Goal: Obtain resource: Download file/media

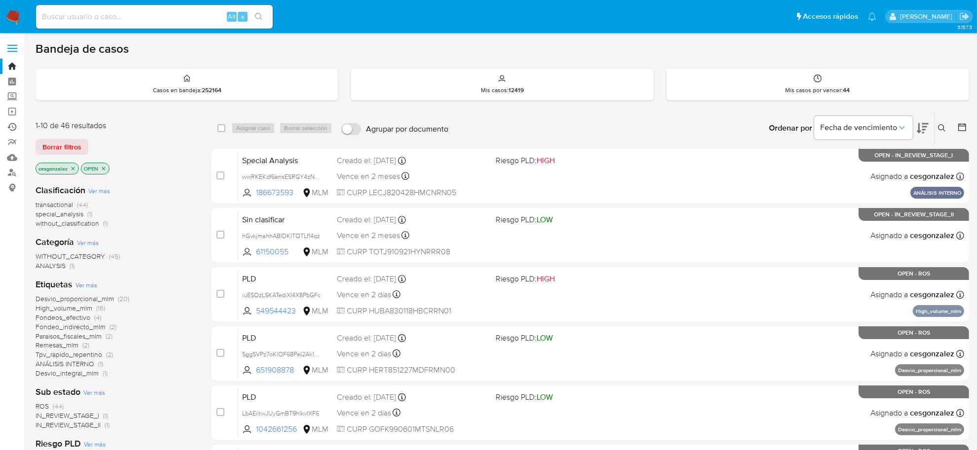
click at [13, 126] on link "Ejecuciones automáticas" at bounding box center [58, 126] width 117 height 15
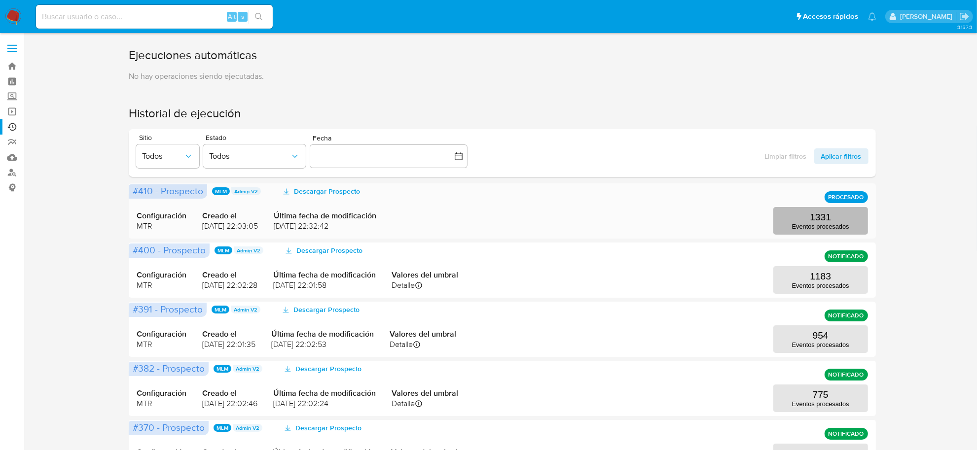
click at [813, 218] on p "1331" at bounding box center [820, 217] width 21 height 11
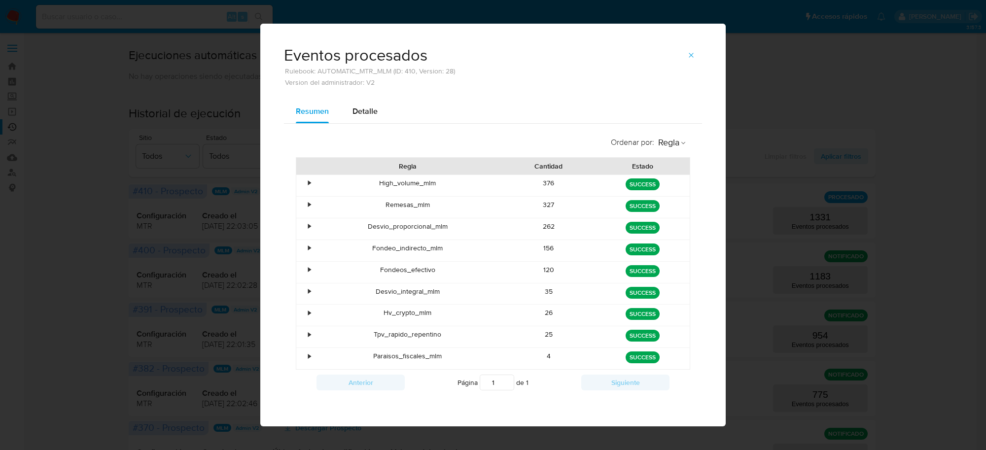
click at [842, 121] on div "Eventos procesados Rulebook: AUTOMATIC_MTR_MLM (ID: 410, Version: 28) Version d…" at bounding box center [493, 225] width 986 height 450
click at [688, 55] on icon "button" at bounding box center [692, 55] width 8 height 8
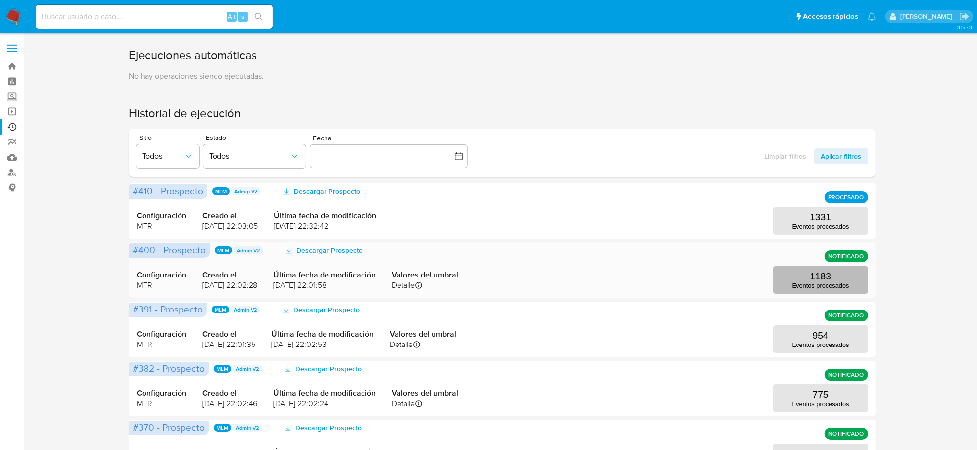
click at [810, 290] on button "1183 Eventos procesados" at bounding box center [820, 280] width 95 height 28
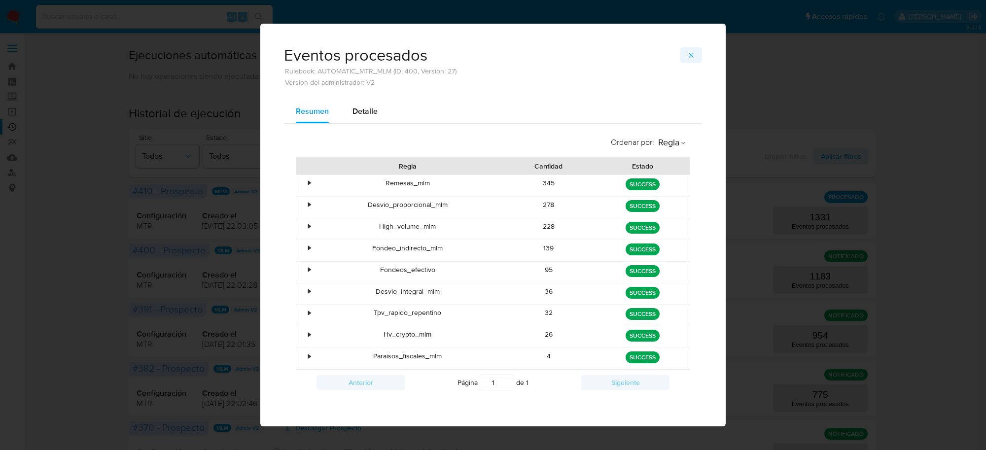
click at [689, 58] on icon "button" at bounding box center [692, 55] width 8 height 8
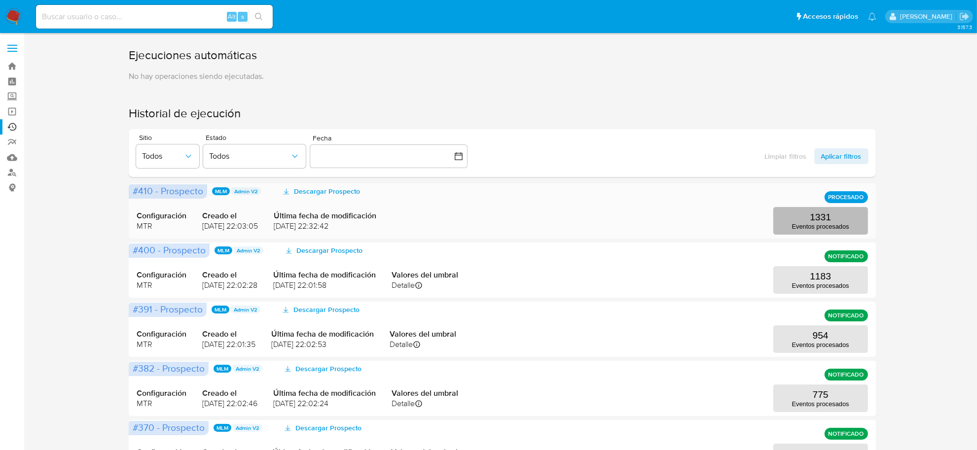
click at [803, 230] on button "1331 Eventos procesados" at bounding box center [820, 221] width 95 height 28
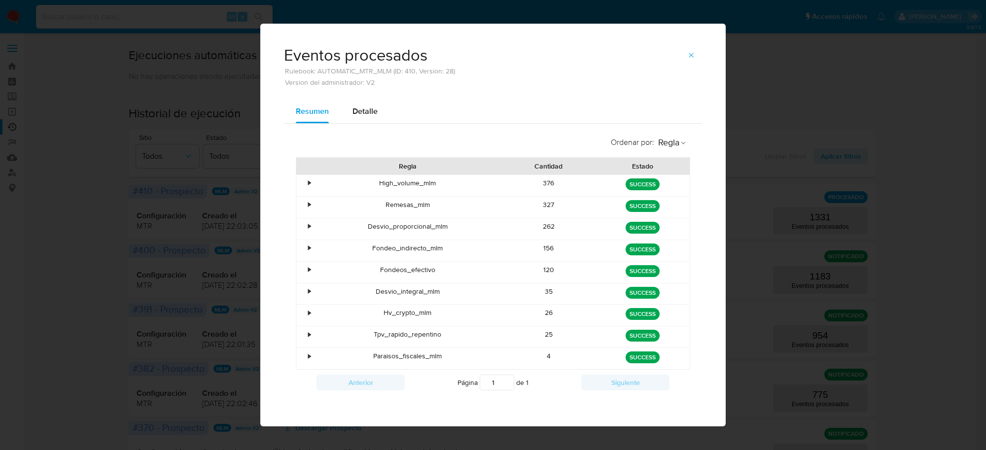
click at [547, 338] on div "• High_volume_mlm 376 green SUCCESS • Remesas_mlm 327 green SUCCESS • Desvio_pr…" at bounding box center [493, 272] width 395 height 195
click at [541, 412] on div "Resumen Detalle Ordenar por : Regla Regla Cantidad Estado • High_volume_mlm 376…" at bounding box center [493, 264] width 466 height 328
drag, startPoint x: 377, startPoint y: 183, endPoint x: 552, endPoint y: 267, distance: 194.1
click at [553, 270] on div "• High_volume_mlm 376 green SUCCESS • Remesas_mlm 327 green SUCCESS • Desvio_pr…" at bounding box center [493, 272] width 395 height 195
click at [380, 185] on div "High_volume_mlm" at bounding box center [408, 185] width 188 height 21
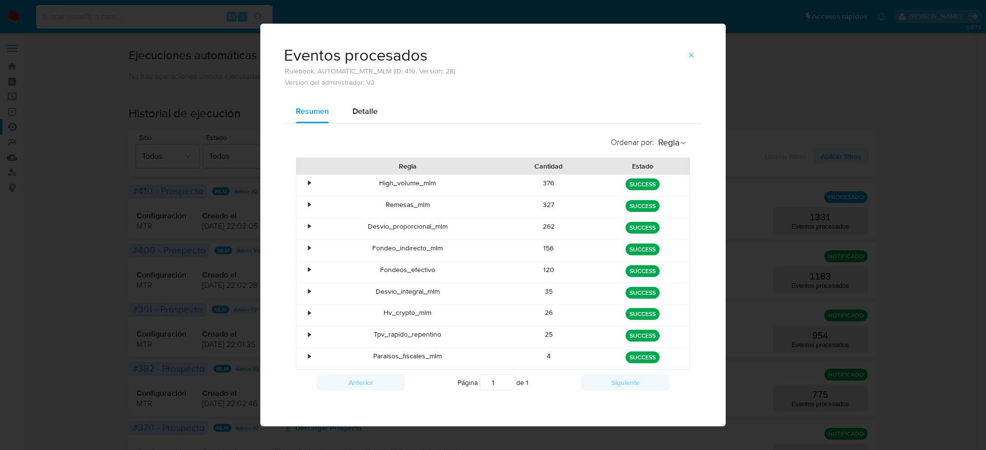
drag, startPoint x: 376, startPoint y: 181, endPoint x: 566, endPoint y: 362, distance: 262.7
click at [566, 363] on div "• High_volume_mlm 376 green SUCCESS • Remesas_mlm 327 green SUCCESS • Desvio_pr…" at bounding box center [493, 272] width 395 height 195
click at [552, 247] on div "156" at bounding box center [549, 250] width 94 height 21
click at [82, 215] on div "Eventos procesados Rulebook: AUTOMATIC_MTR_MLM (ID: 410, Version: 28) Version d…" at bounding box center [493, 225] width 986 height 450
click at [689, 55] on icon "button" at bounding box center [691, 55] width 4 height 4
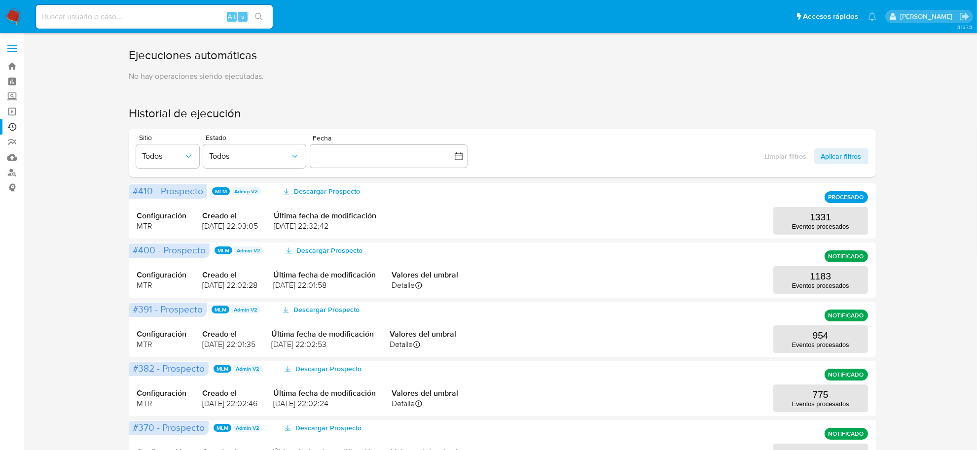
drag, startPoint x: 930, startPoint y: 187, endPoint x: 923, endPoint y: 95, distance: 93.0
click at [930, 185] on div "Ejecuciones automáticas No hay operaciones siendo ejecutadas. Historial de ejec…" at bounding box center [503, 425] width 934 height 756
click at [314, 193] on span "Descargar Prospecto" at bounding box center [327, 191] width 66 height 16
click at [14, 68] on link "Bandeja" at bounding box center [58, 66] width 117 height 15
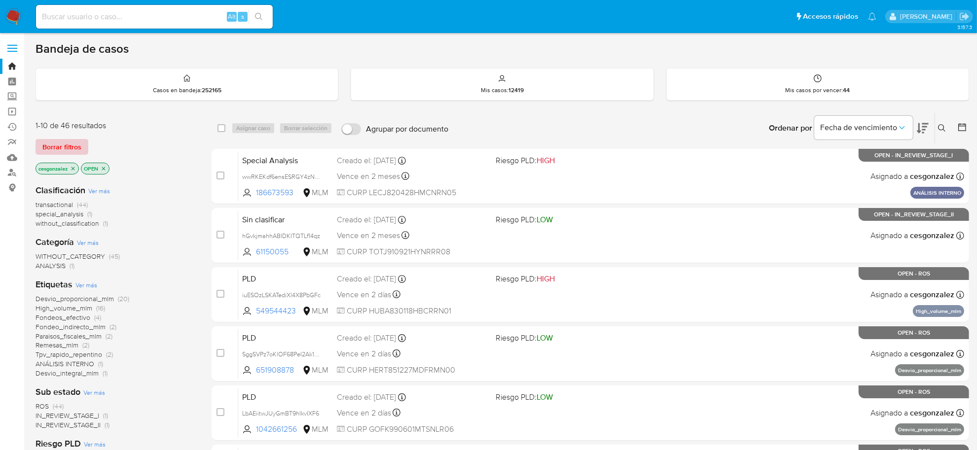
click at [69, 146] on span "Borrar filtros" at bounding box center [61, 147] width 39 height 14
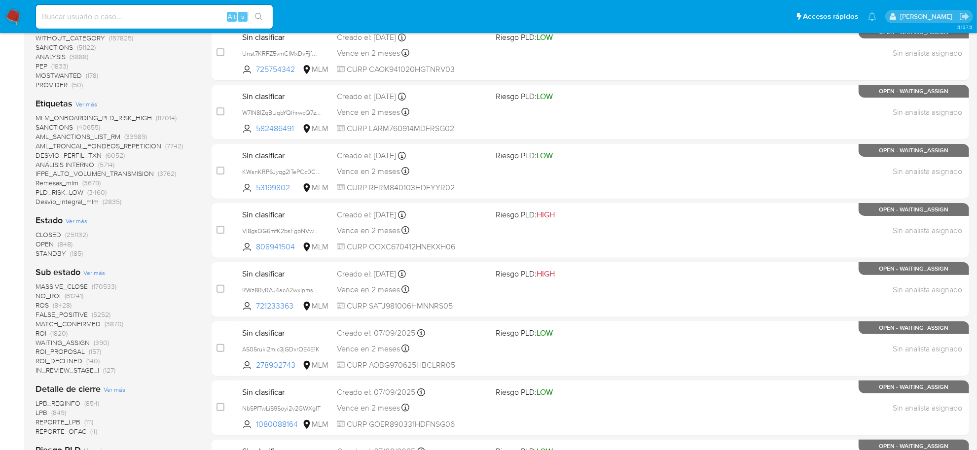
scroll to position [247, 0]
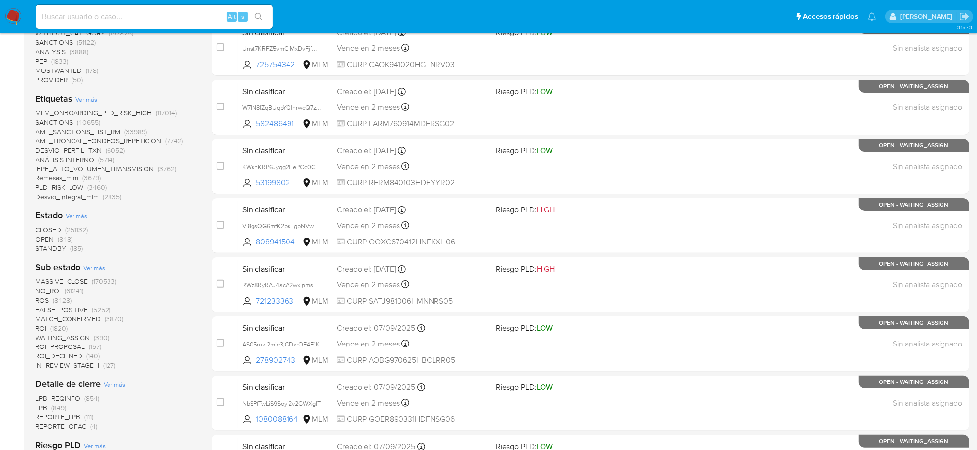
click at [92, 267] on span "Ver más" at bounding box center [94, 267] width 22 height 9
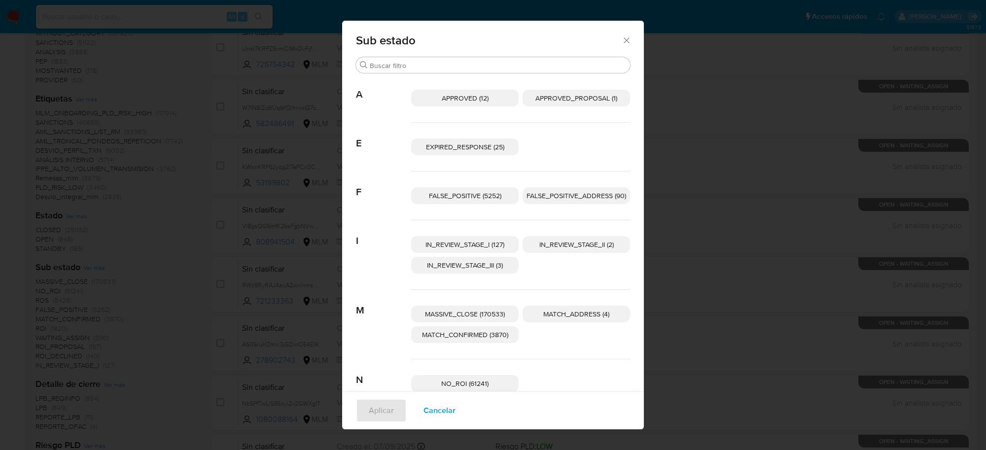
click at [180, 271] on div "Sub estado Buscar A APPROVED (12) APPROVED_PROPOSAL (1) E EXPIRED_RESPONSE (25)…" at bounding box center [493, 225] width 986 height 450
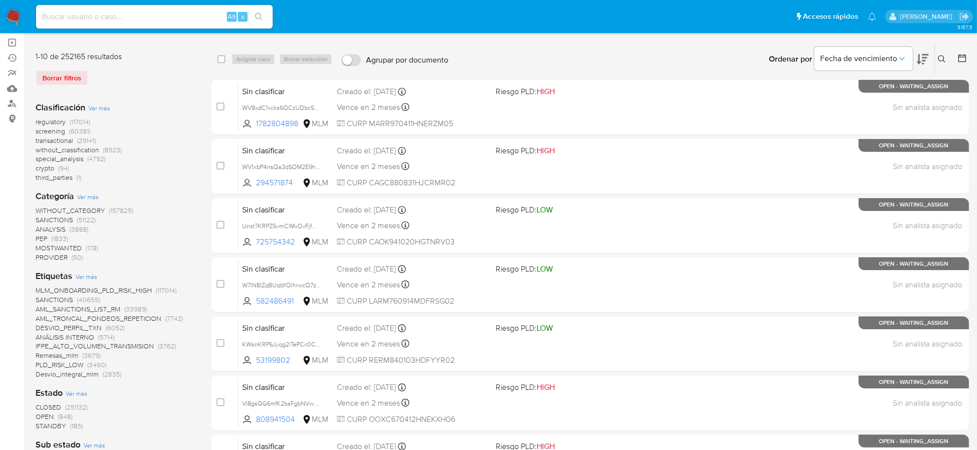
scroll to position [0, 0]
